Goal: Navigation & Orientation: Find specific page/section

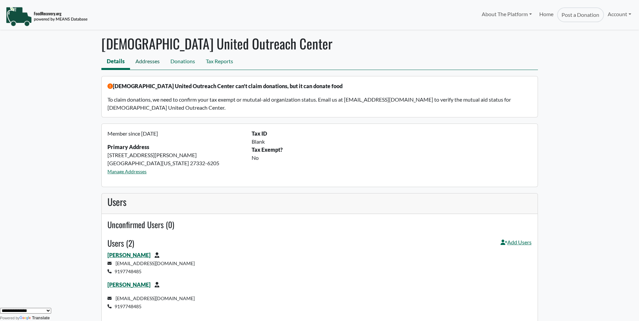
click at [147, 55] on link "Addresses" at bounding box center [147, 62] width 35 height 15
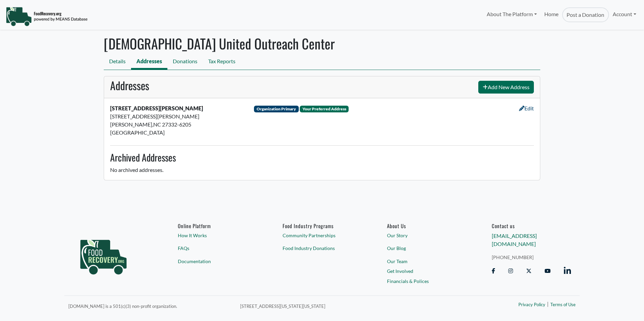
select select "Language Translate Widget"
click at [192, 61] on link "Donations" at bounding box center [184, 62] width 35 height 15
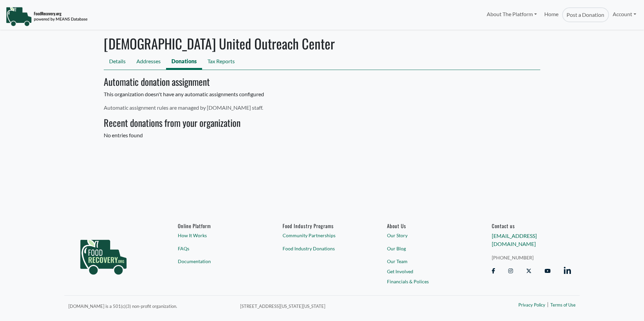
select select "Language Translate Widget"
click at [213, 60] on link "Tax Reports" at bounding box center [221, 62] width 38 height 15
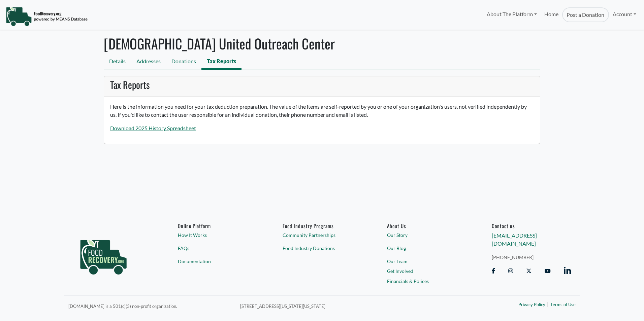
select select "Language Translate Widget"
click at [118, 63] on link "Details" at bounding box center [117, 62] width 27 height 15
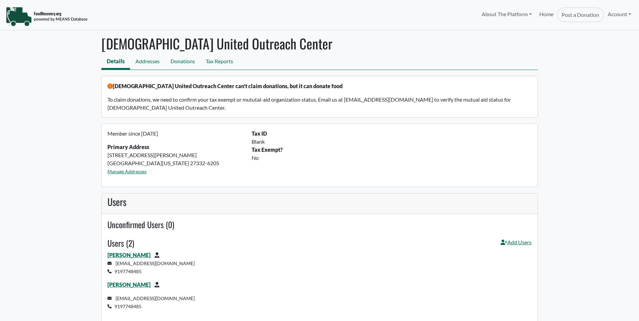
select select "Language Translate Widget"
